Goal: Find specific page/section: Find specific page/section

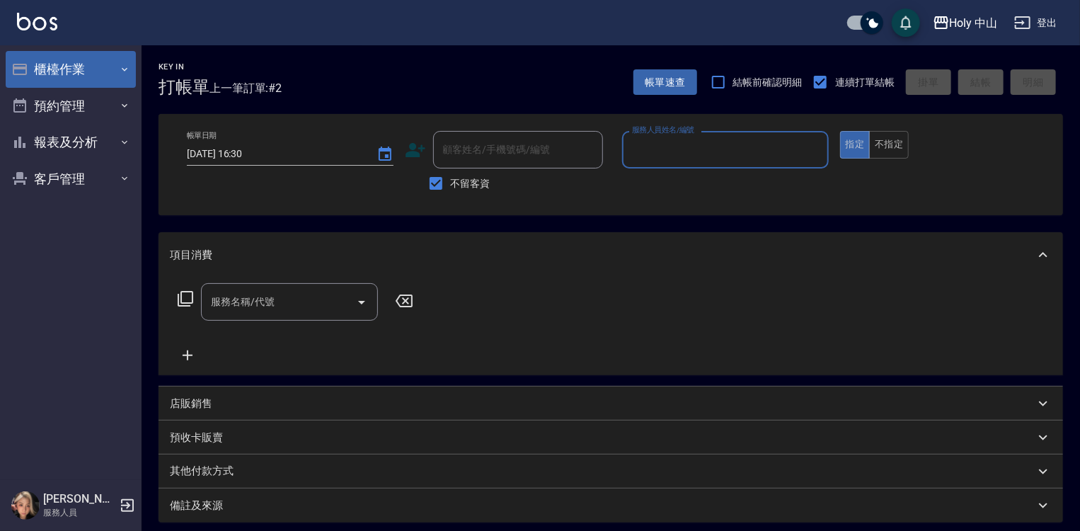
click at [107, 69] on button "櫃檯作業" at bounding box center [71, 69] width 130 height 37
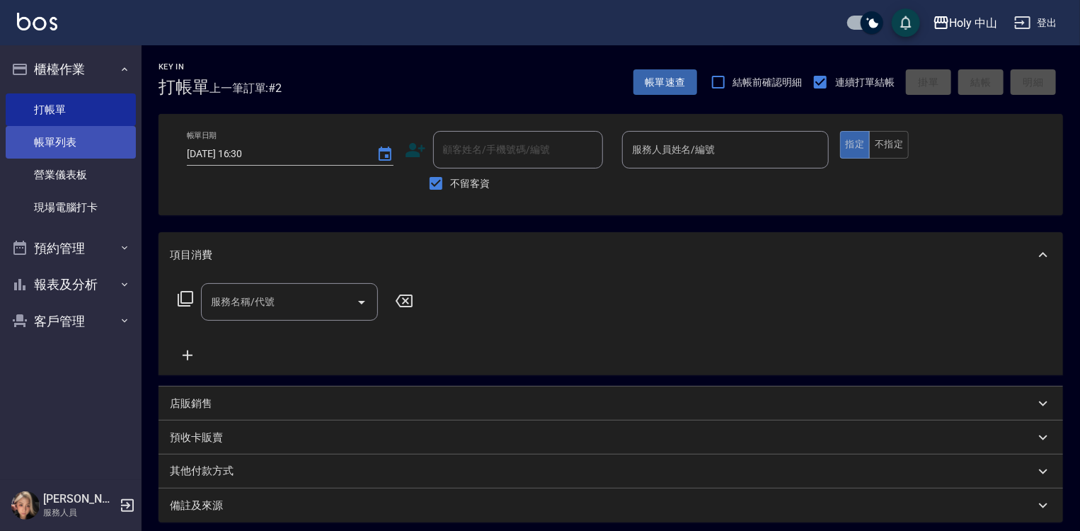
click at [81, 137] on link "帳單列表" at bounding box center [71, 142] width 130 height 33
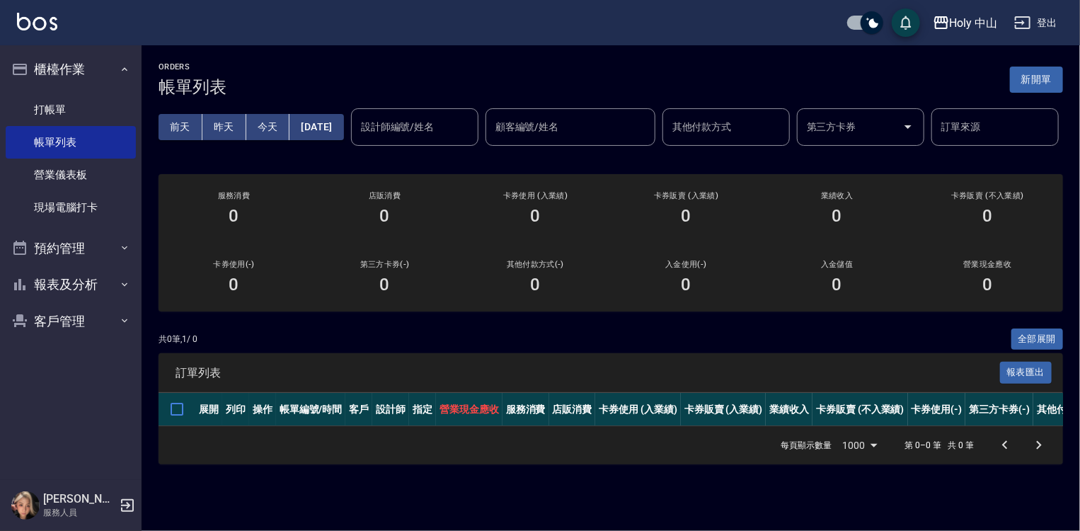
click at [220, 121] on button "昨天" at bounding box center [224, 127] width 44 height 26
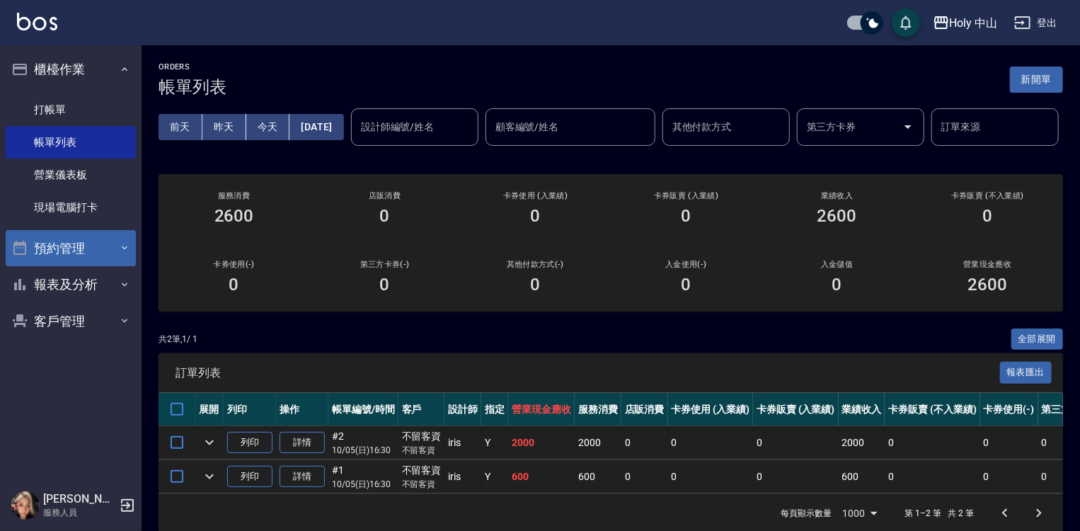
click at [97, 248] on button "預約管理" at bounding box center [71, 248] width 130 height 37
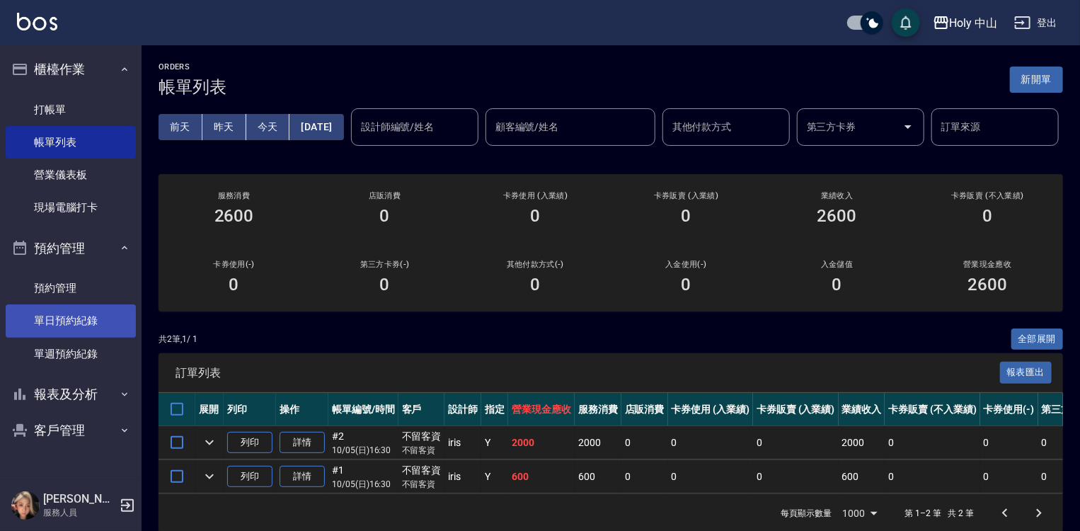
click at [65, 324] on link "單日預約紀錄" at bounding box center [71, 320] width 130 height 33
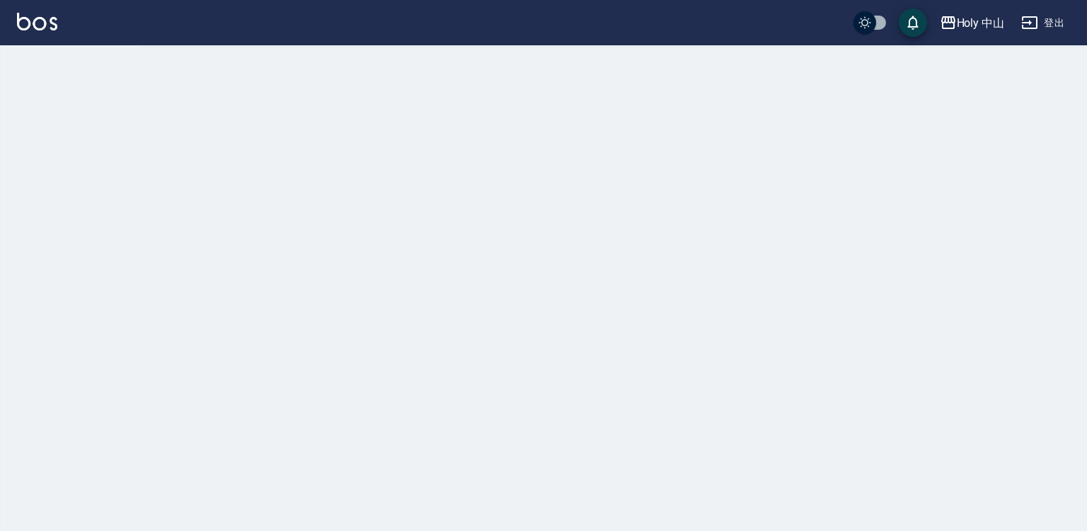
checkbox input "true"
